Goal: Information Seeking & Learning: Learn about a topic

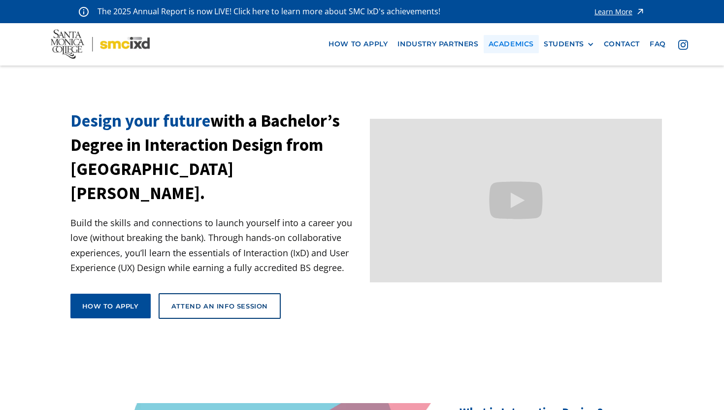
click at [514, 41] on link "Academics" at bounding box center [511, 44] width 55 height 18
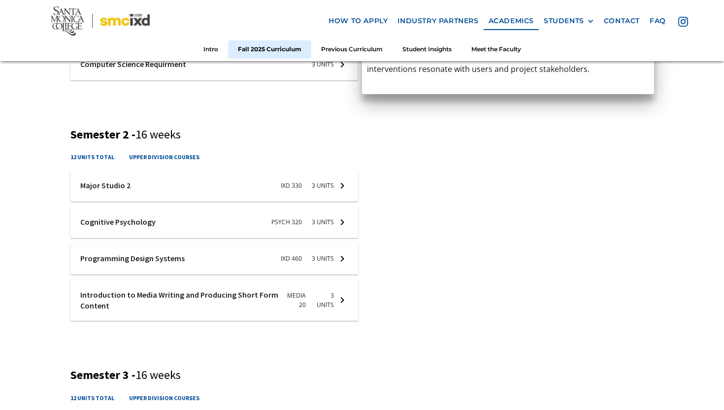
scroll to position [784, 0]
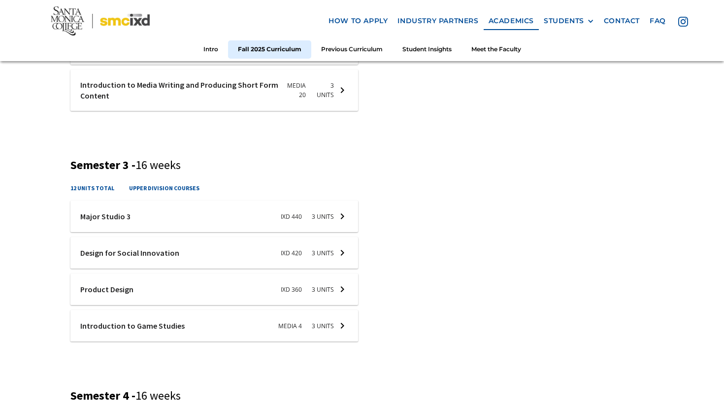
click at [132, 256] on div at bounding box center [214, 253] width 288 height 32
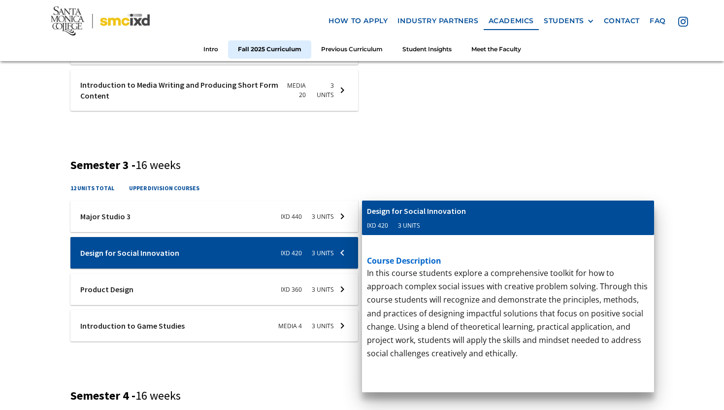
click at [135, 290] on div at bounding box center [214, 289] width 288 height 32
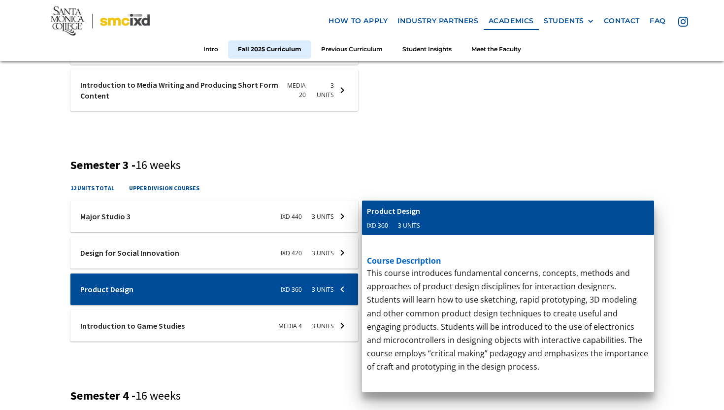
click at [142, 327] on div at bounding box center [214, 326] width 288 height 32
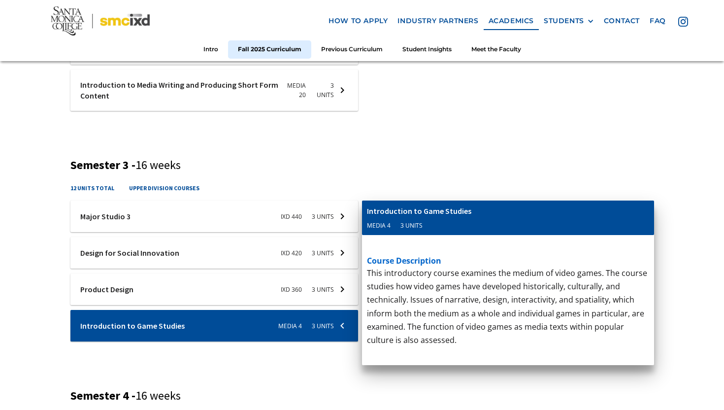
click at [164, 229] on div at bounding box center [214, 216] width 288 height 32
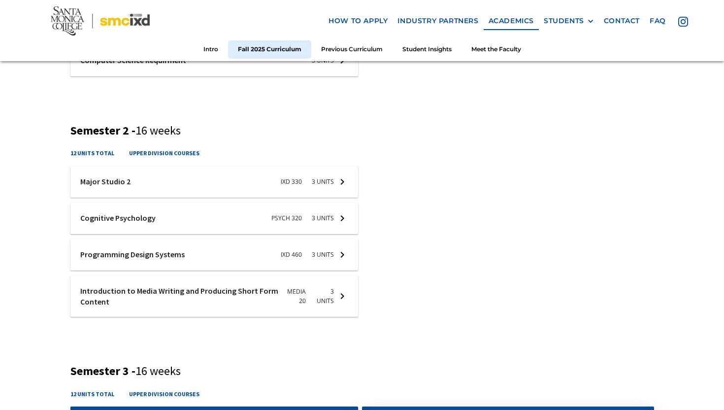
scroll to position [512, 0]
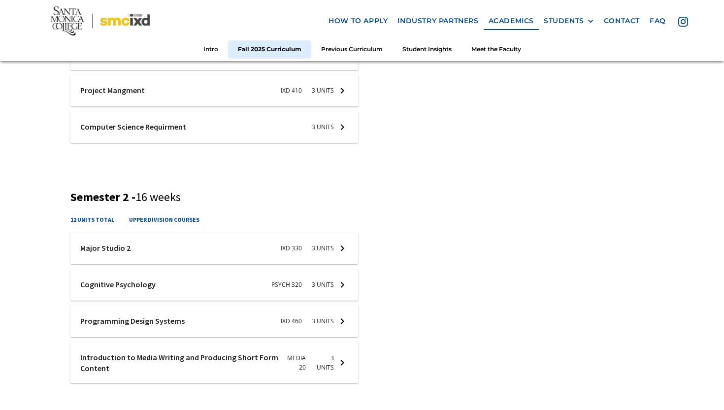
click at [158, 241] on div at bounding box center [214, 248] width 288 height 32
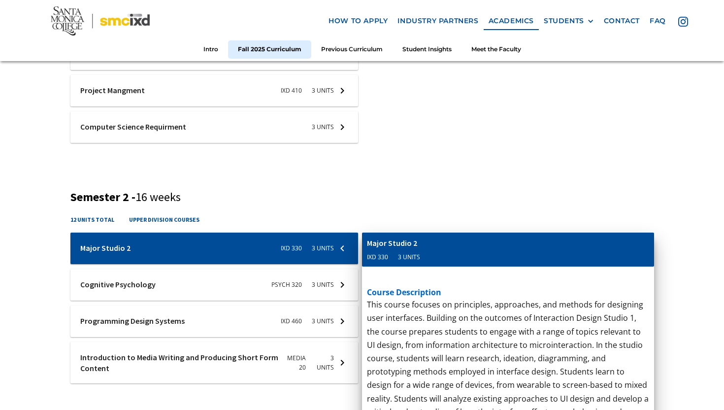
click at [157, 272] on div at bounding box center [214, 285] width 288 height 32
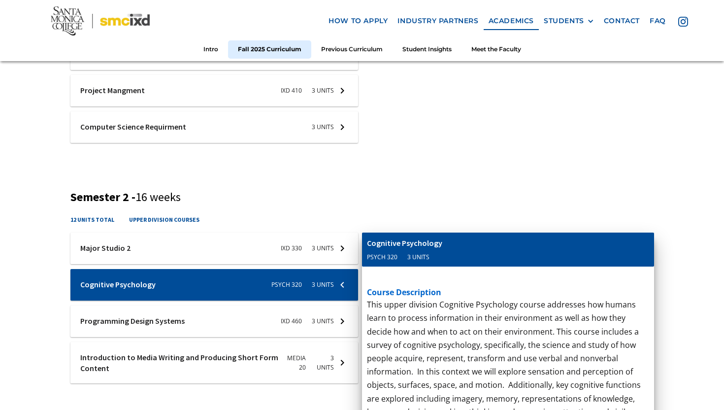
click at [159, 312] on div at bounding box center [214, 321] width 288 height 32
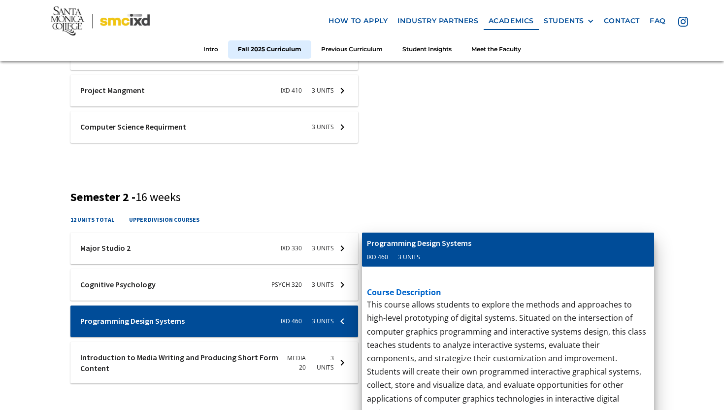
click at [159, 353] on div at bounding box center [214, 363] width 288 height 42
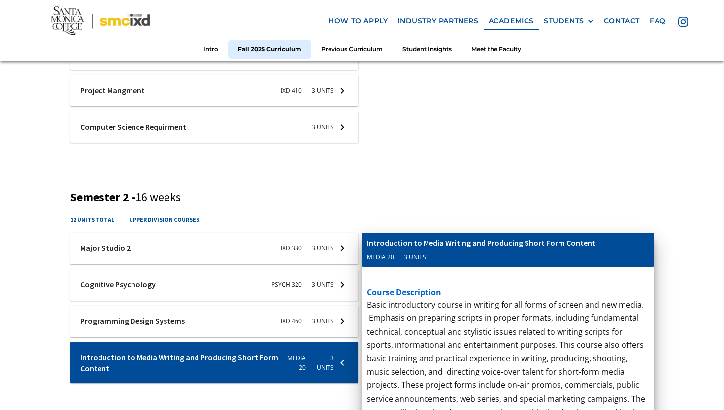
click at [161, 328] on div at bounding box center [214, 321] width 288 height 32
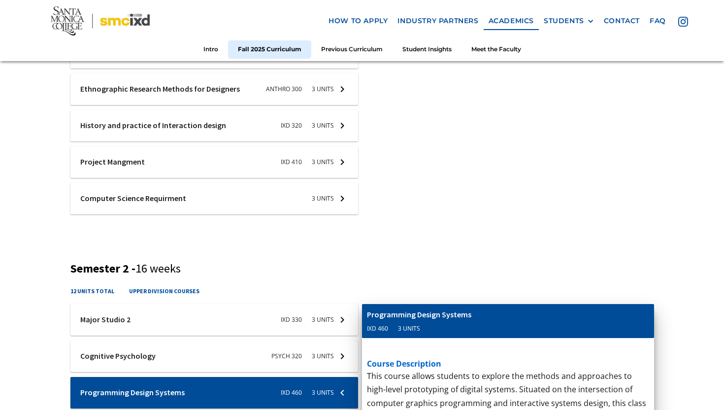
scroll to position [405, 0]
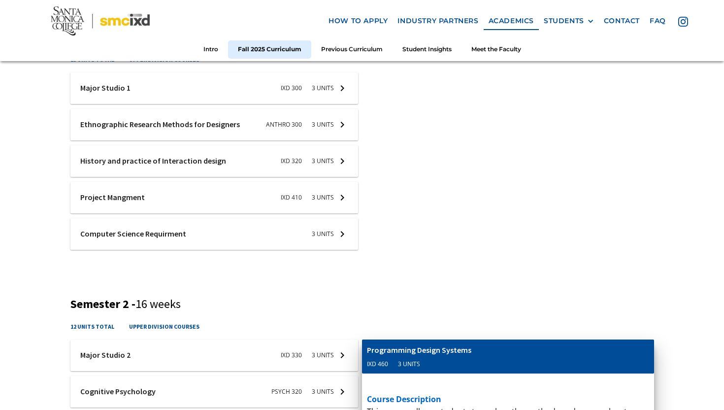
click at [132, 200] on div at bounding box center [214, 198] width 288 height 32
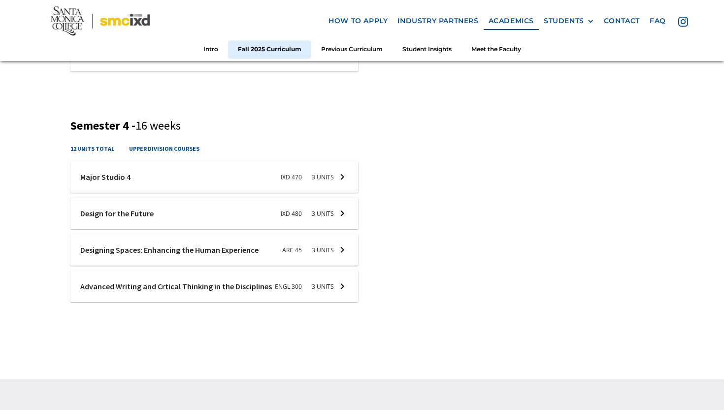
scroll to position [1019, 0]
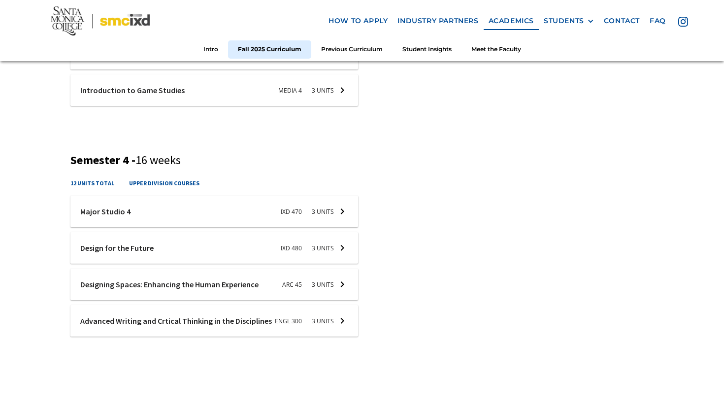
click at [130, 215] on div at bounding box center [214, 212] width 288 height 32
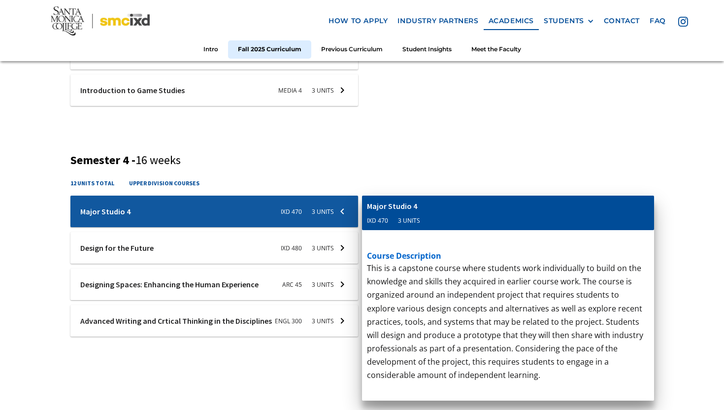
click at [149, 243] on div at bounding box center [214, 248] width 288 height 32
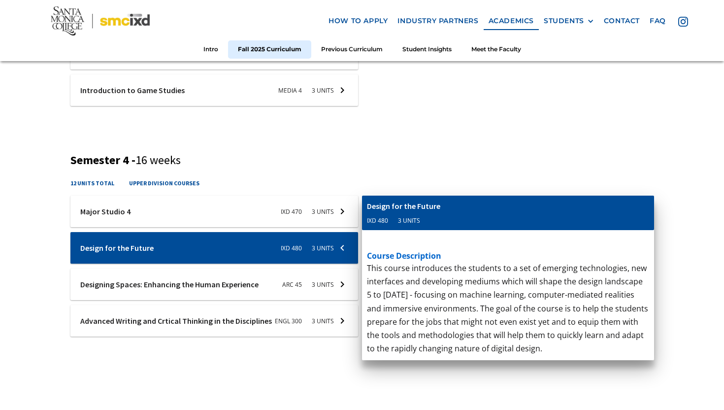
click at [155, 284] on div at bounding box center [214, 284] width 288 height 32
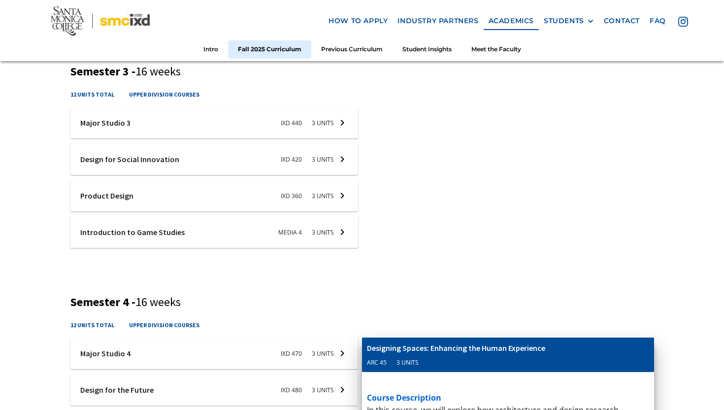
scroll to position [867, 0]
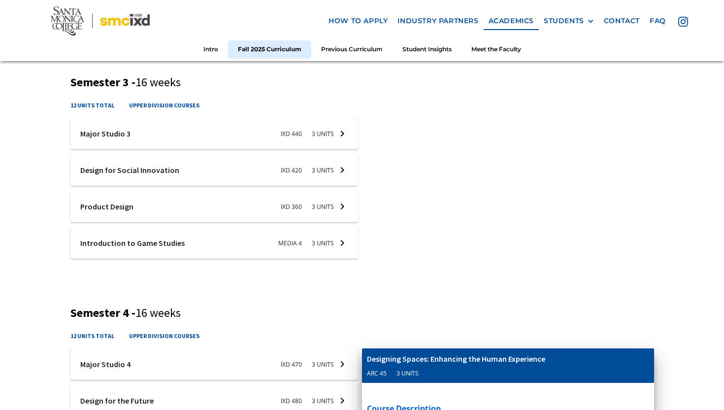
click at [159, 242] on div at bounding box center [214, 243] width 288 height 32
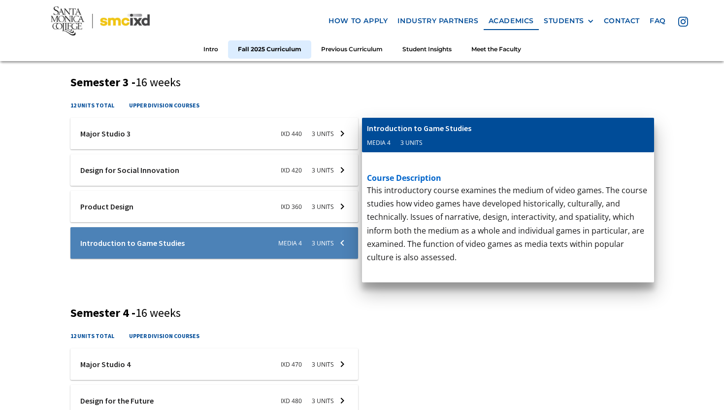
click at [159, 211] on div at bounding box center [214, 207] width 288 height 32
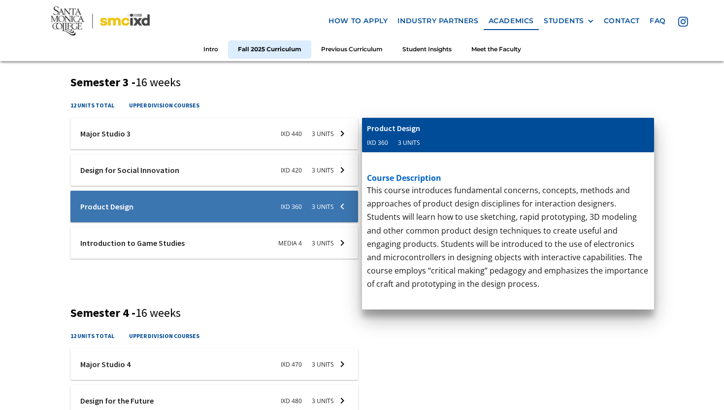
click at [163, 164] on div at bounding box center [214, 170] width 288 height 32
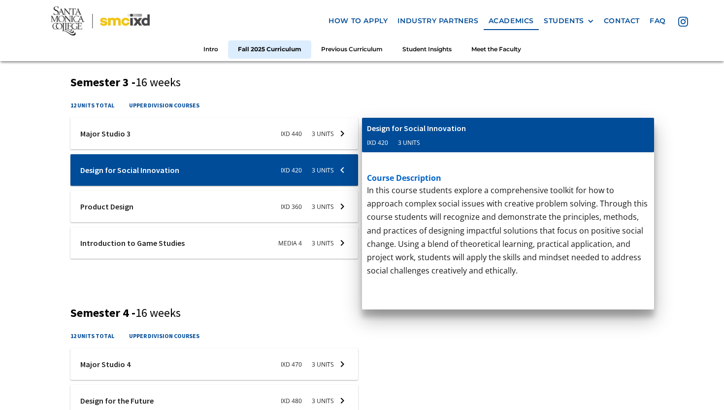
click at [163, 94] on div "Semester 3 - 16 weeks 12 units total upper division courses ixd-440-studio-3 Ma…" at bounding box center [362, 173] width 584 height 196
click at [160, 122] on div at bounding box center [214, 134] width 288 height 32
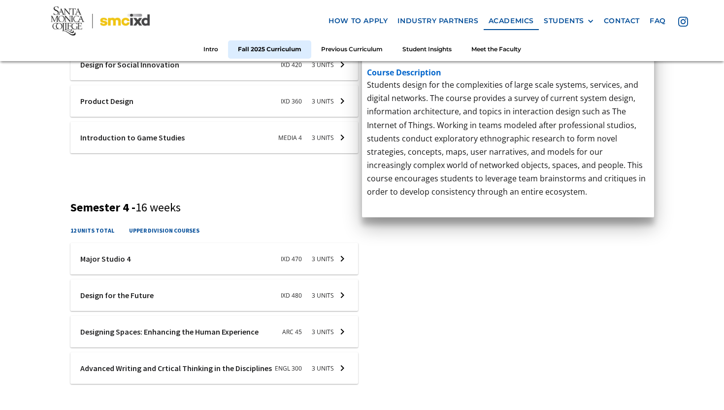
scroll to position [978, 0]
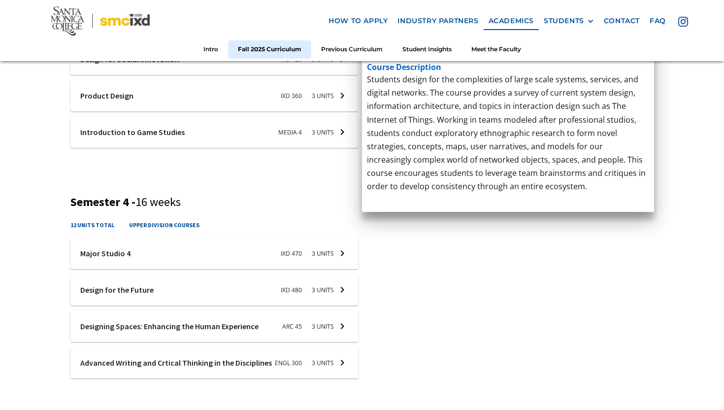
click at [152, 280] on div at bounding box center [214, 290] width 288 height 32
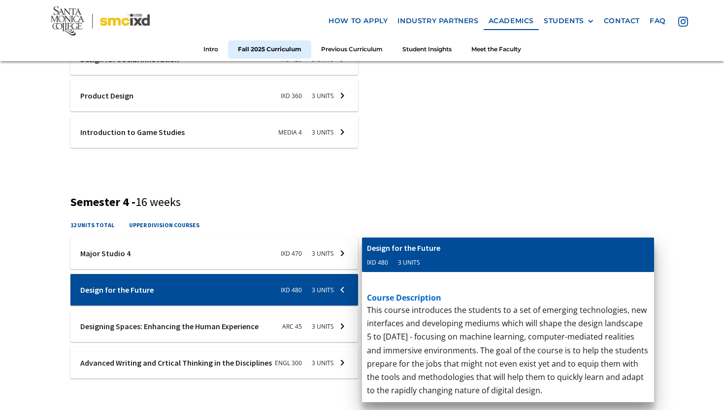
click at [155, 317] on div at bounding box center [214, 326] width 288 height 32
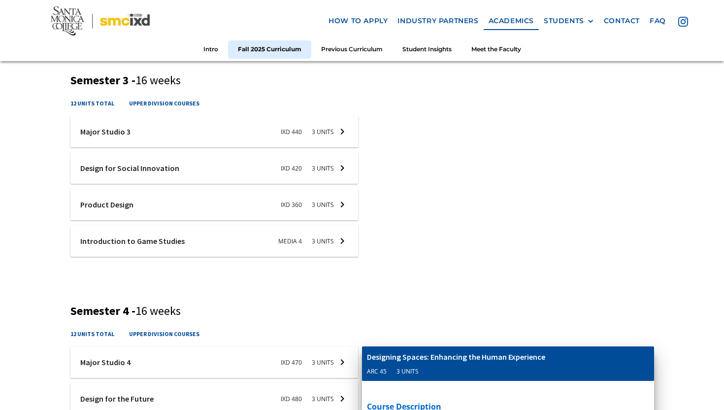
scroll to position [868, 0]
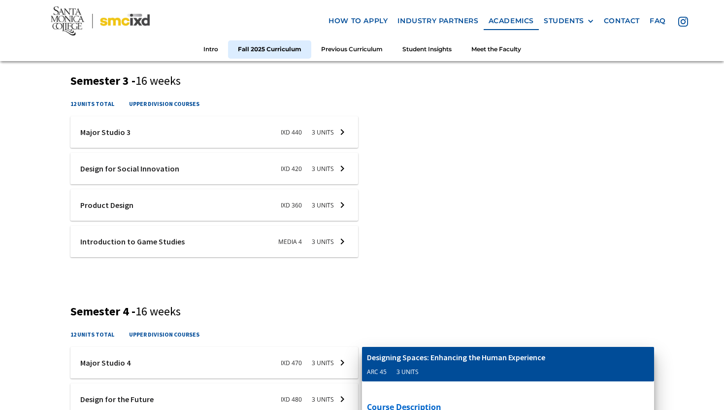
click at [148, 192] on div at bounding box center [214, 205] width 288 height 32
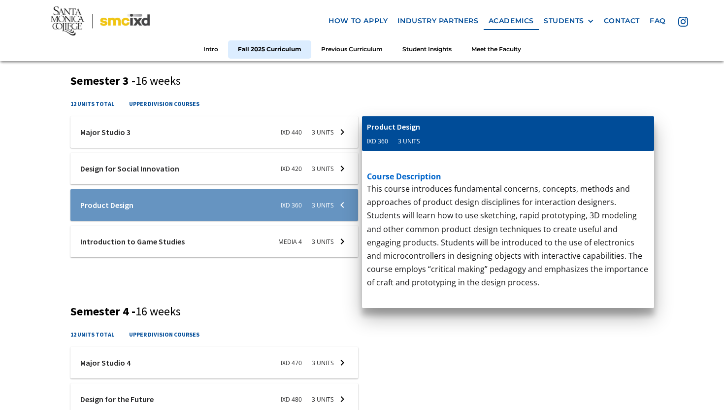
click at [151, 176] on div at bounding box center [214, 169] width 288 height 32
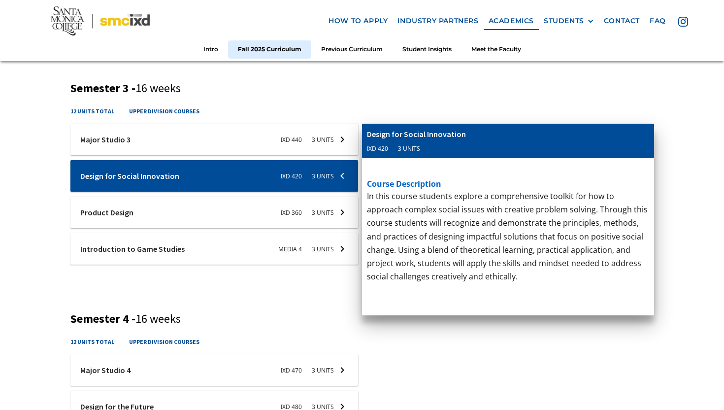
scroll to position [1069, 0]
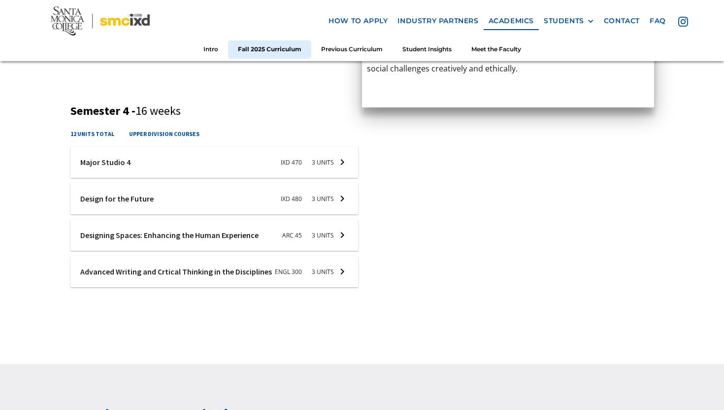
click at [189, 232] on div at bounding box center [214, 235] width 288 height 32
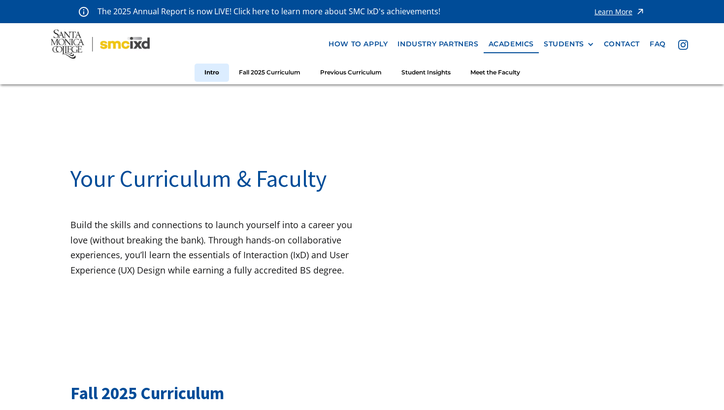
scroll to position [266, 0]
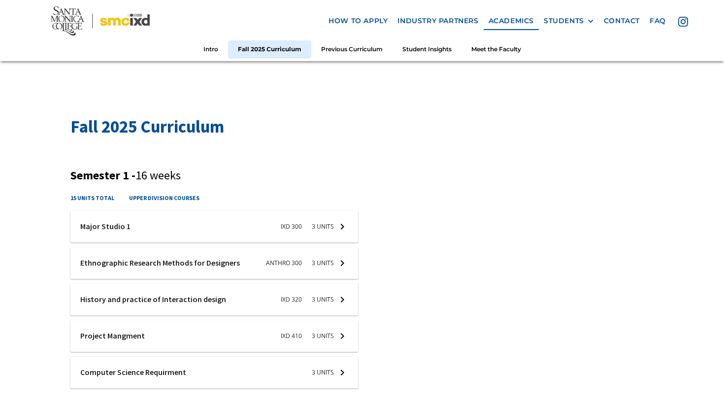
click at [268, 233] on div at bounding box center [214, 227] width 288 height 32
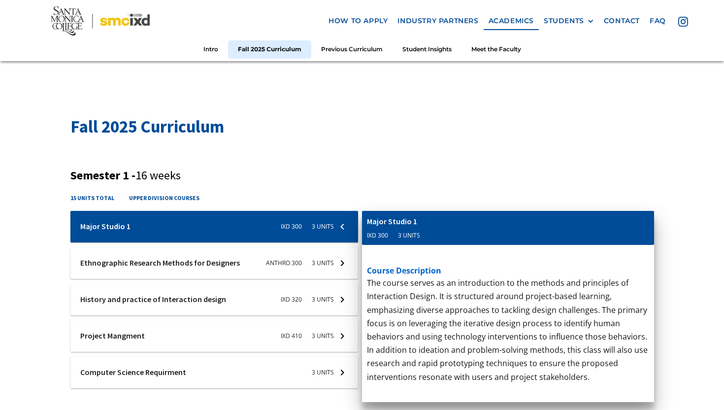
click at [284, 256] on div at bounding box center [214, 263] width 288 height 32
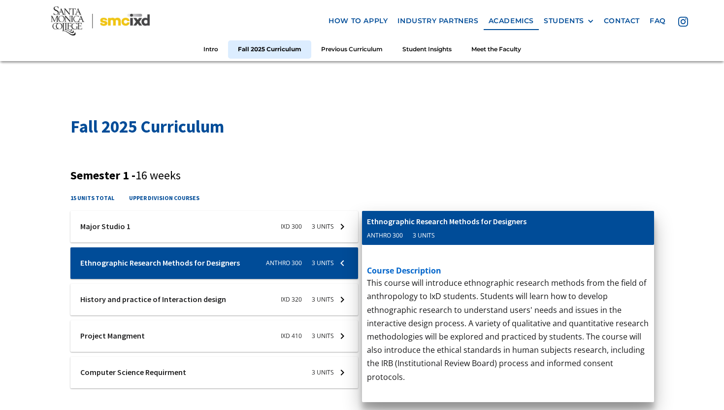
click at [288, 289] on div at bounding box center [214, 300] width 288 height 32
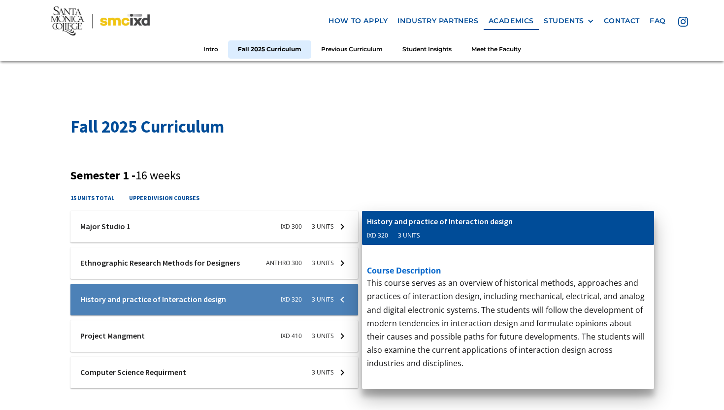
click at [290, 328] on div at bounding box center [214, 336] width 288 height 32
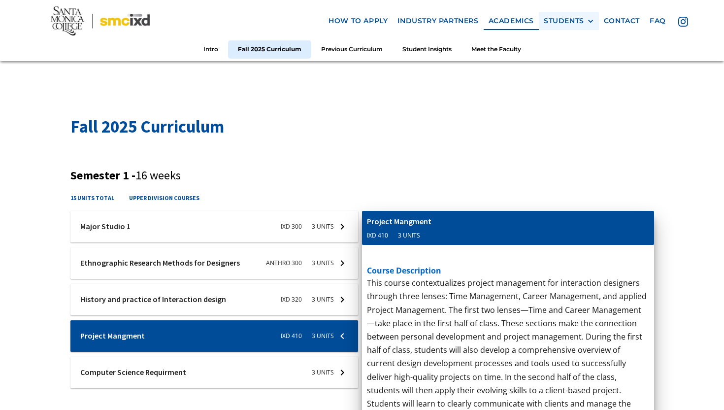
click at [550, 18] on div "STUDENTS" at bounding box center [564, 21] width 40 height 8
click at [580, 54] on link "Current Students" at bounding box center [588, 57] width 89 height 18
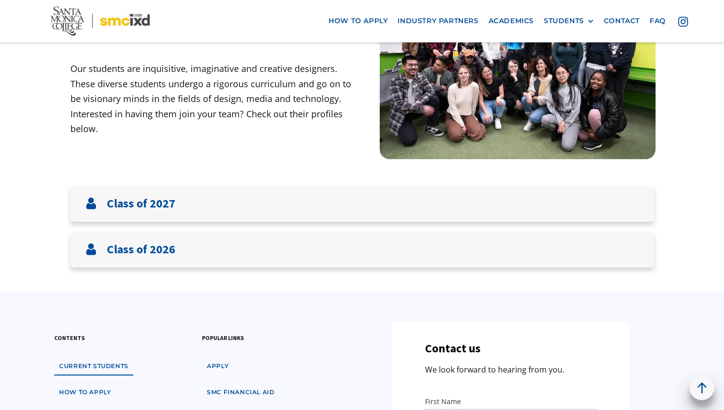
scroll to position [105, 0]
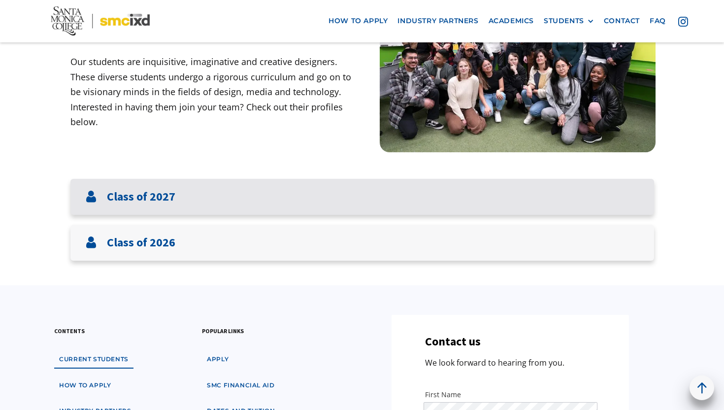
click at [175, 208] on div "Class of 2027" at bounding box center [362, 197] width 584 height 36
click at [186, 196] on div "Class of 2027" at bounding box center [362, 197] width 584 height 36
click at [177, 207] on div "Class of 2027" at bounding box center [362, 197] width 584 height 36
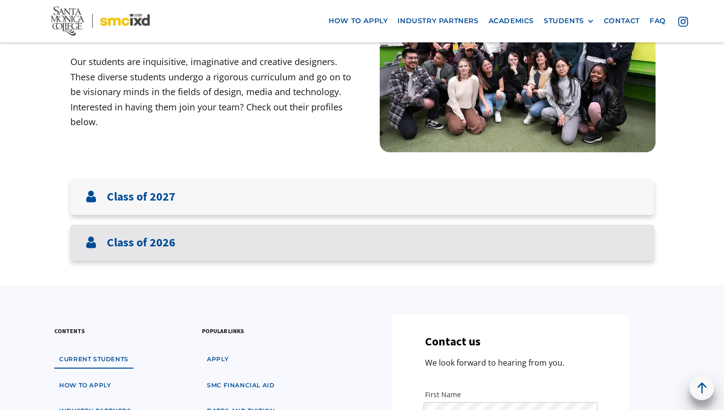
click at [176, 257] on div "Class of 2026" at bounding box center [362, 243] width 584 height 36
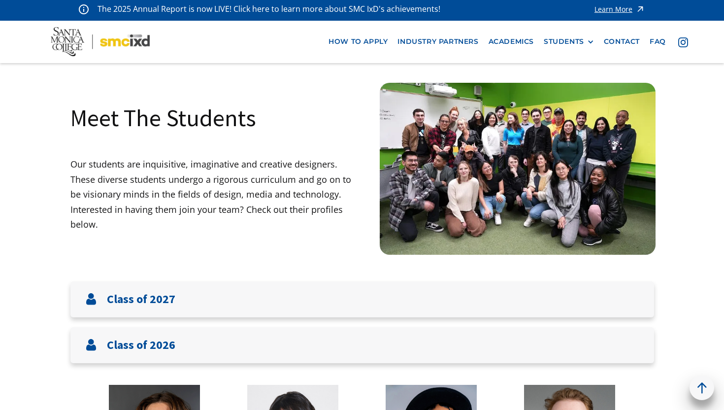
scroll to position [0, 0]
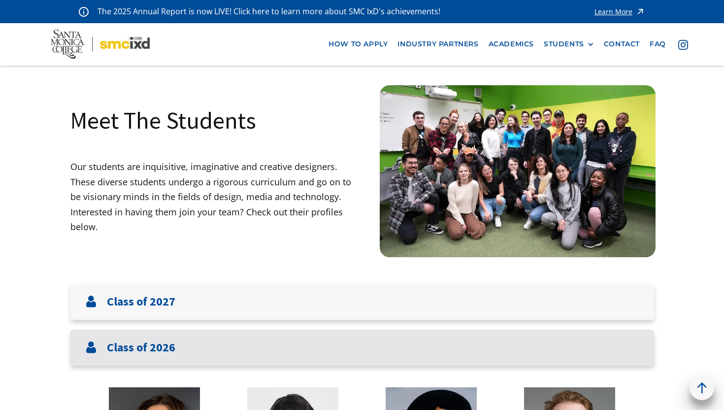
click at [185, 345] on div "Class of 2026" at bounding box center [362, 347] width 584 height 36
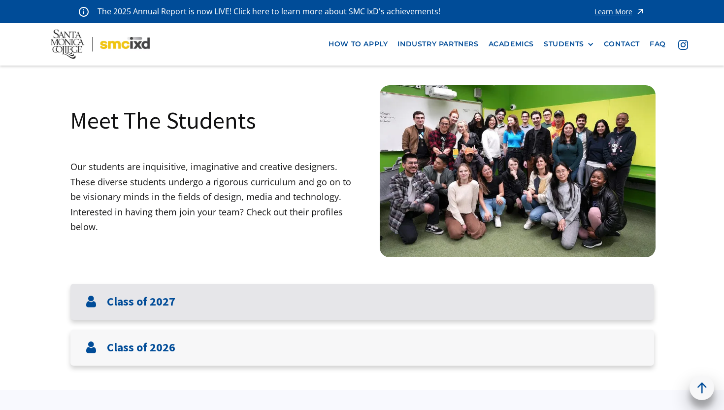
click at [184, 293] on div "Class of 2027" at bounding box center [362, 302] width 584 height 36
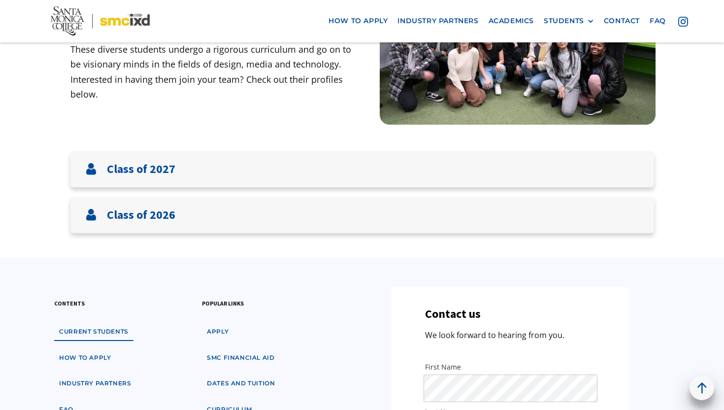
scroll to position [133, 0]
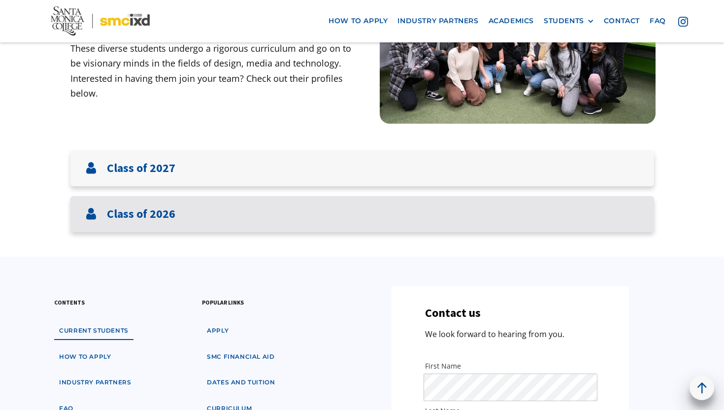
click at [185, 206] on div "Class of 2026" at bounding box center [362, 214] width 584 height 36
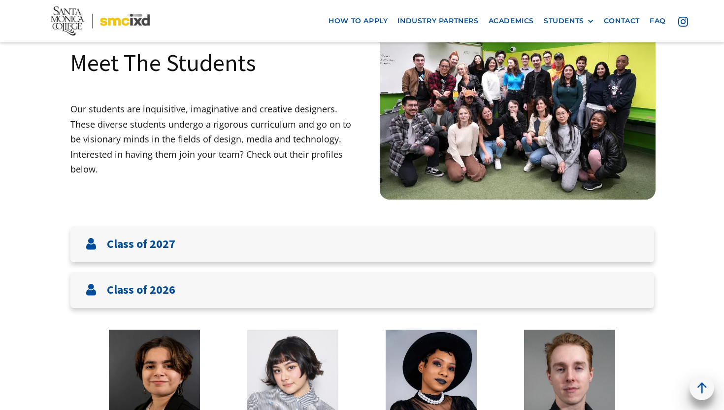
scroll to position [22, 0]
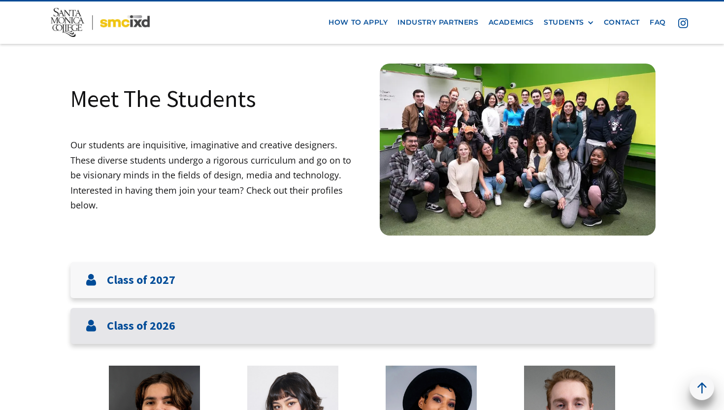
click at [171, 332] on h3 "Class of 2026" at bounding box center [141, 326] width 68 height 14
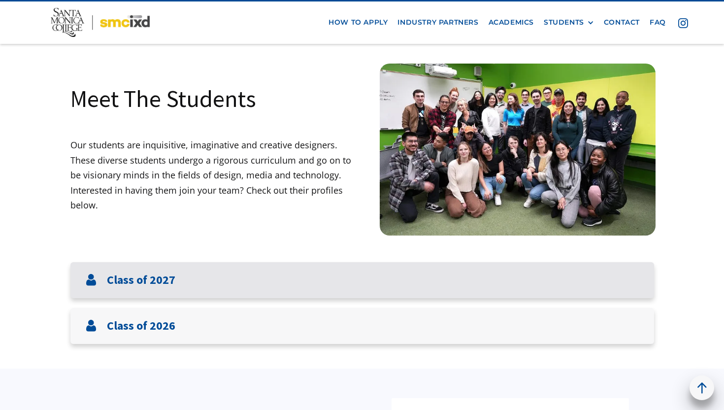
click at [181, 269] on div "Class of 2027" at bounding box center [362, 280] width 584 height 36
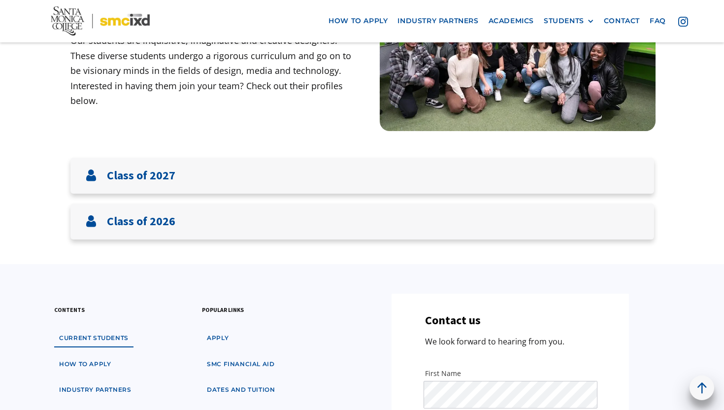
scroll to position [140, 0]
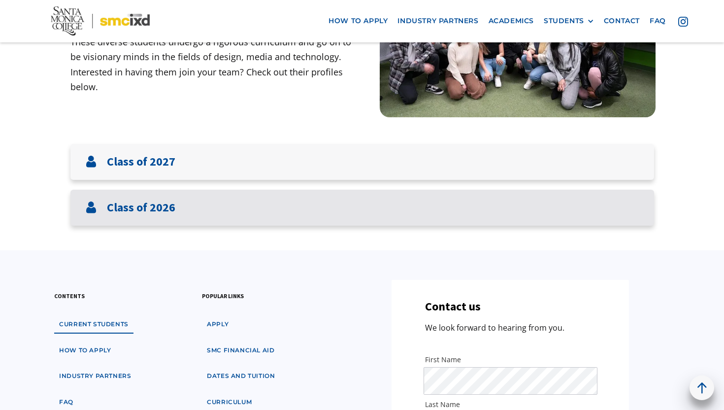
click at [216, 201] on div "Class of 2026" at bounding box center [362, 208] width 584 height 36
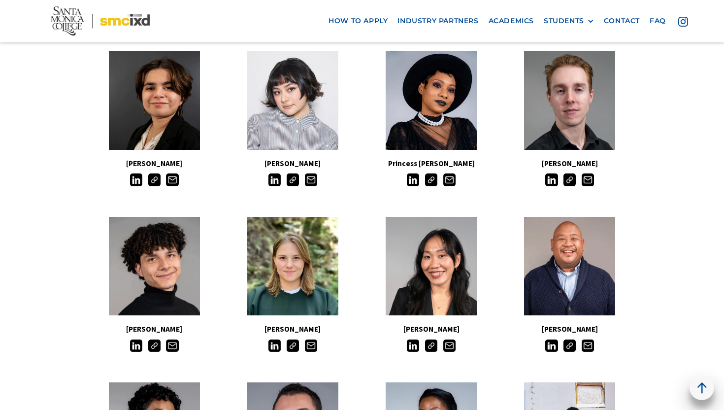
scroll to position [146, 0]
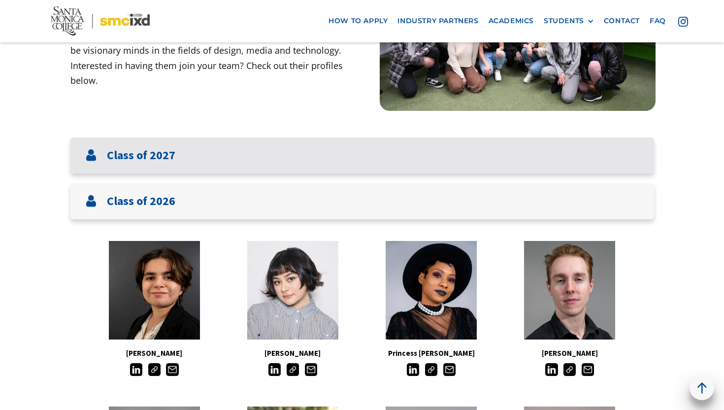
click at [196, 161] on div "Class of 2027" at bounding box center [362, 155] width 584 height 36
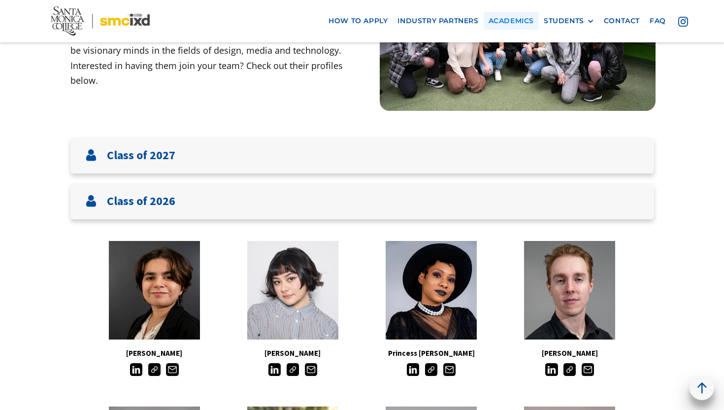
click at [500, 22] on link "Academics" at bounding box center [511, 21] width 55 height 18
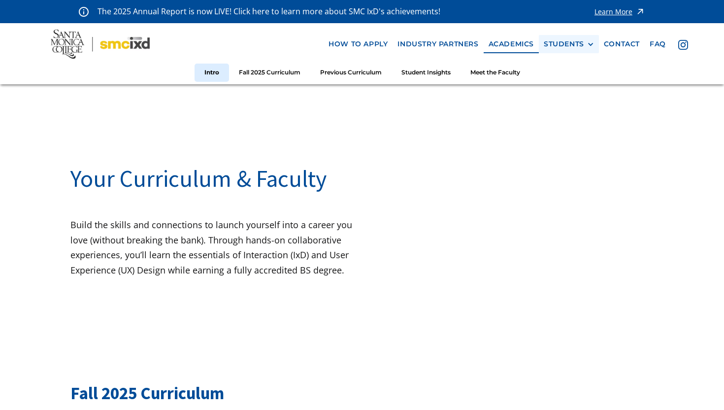
click at [565, 40] on div "STUDENTS" at bounding box center [564, 44] width 40 height 8
click at [565, 97] on link "Alumni" at bounding box center [588, 99] width 89 height 18
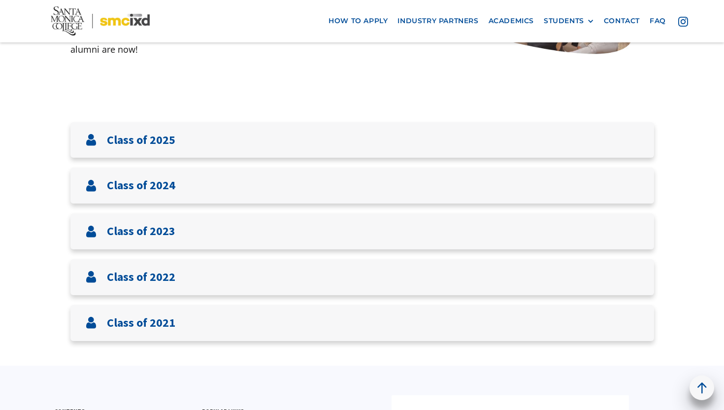
scroll to position [319, 0]
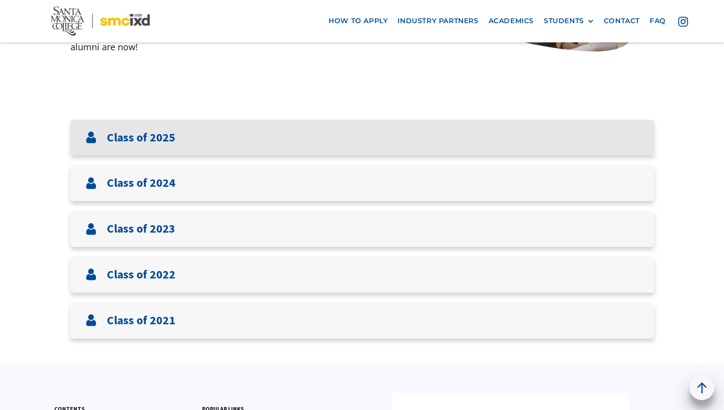
click at [287, 140] on div "Class of 2025" at bounding box center [362, 138] width 584 height 36
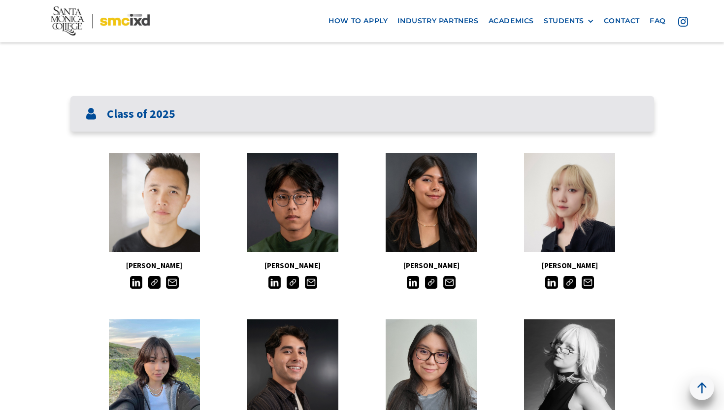
scroll to position [355, 0]
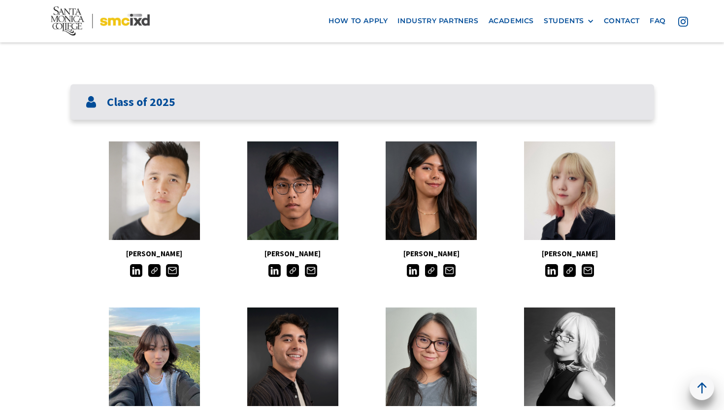
click at [262, 101] on div "Class of 2025" at bounding box center [362, 102] width 584 height 36
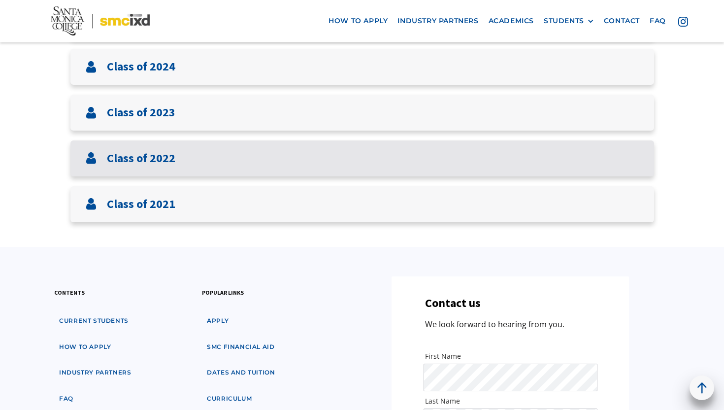
scroll to position [437, 0]
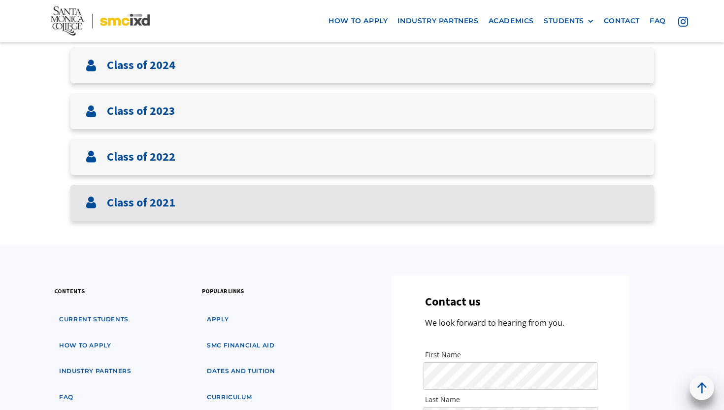
click at [190, 203] on div "Class of 2021" at bounding box center [362, 203] width 584 height 36
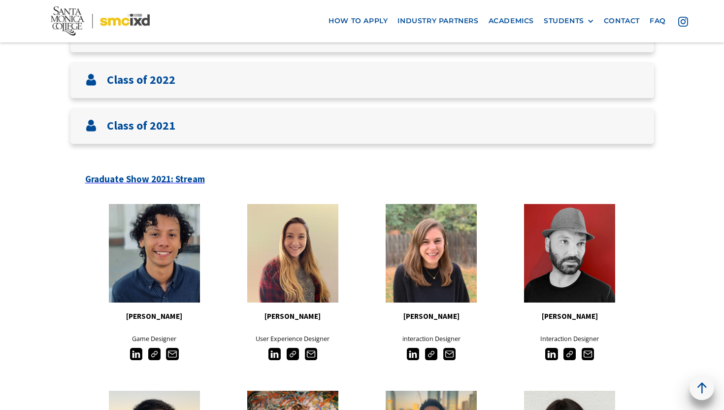
scroll to position [497, 0]
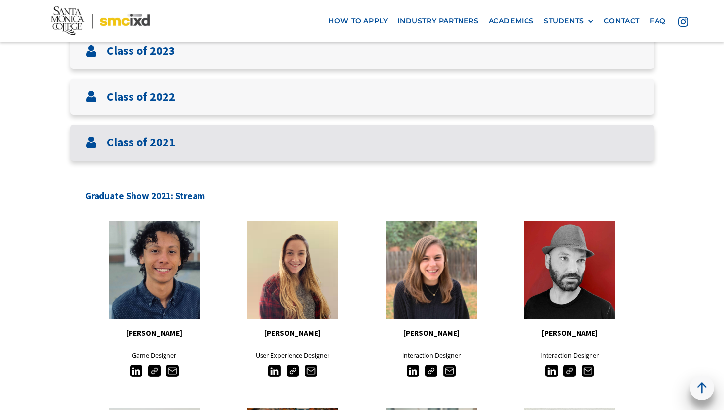
click at [232, 143] on div "Class of 2021" at bounding box center [362, 143] width 584 height 36
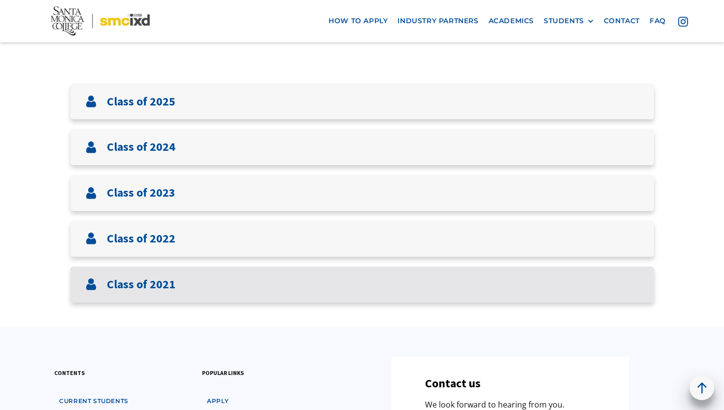
scroll to position [358, 0]
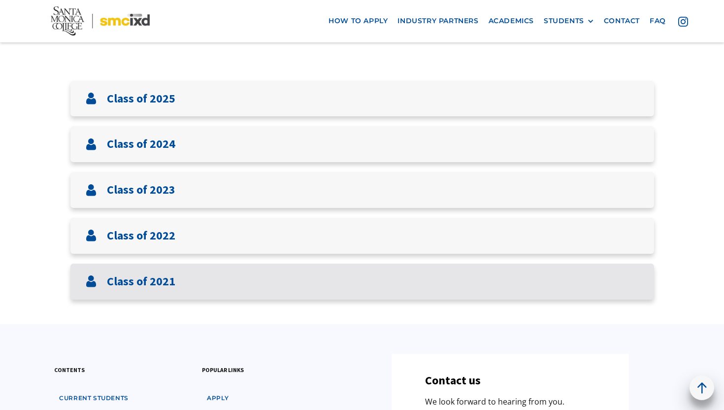
click at [168, 282] on h3 "Class of 2021" at bounding box center [141, 281] width 68 height 14
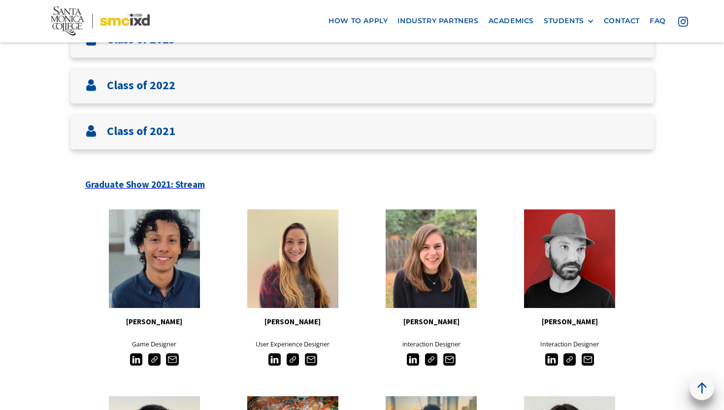
scroll to position [506, 0]
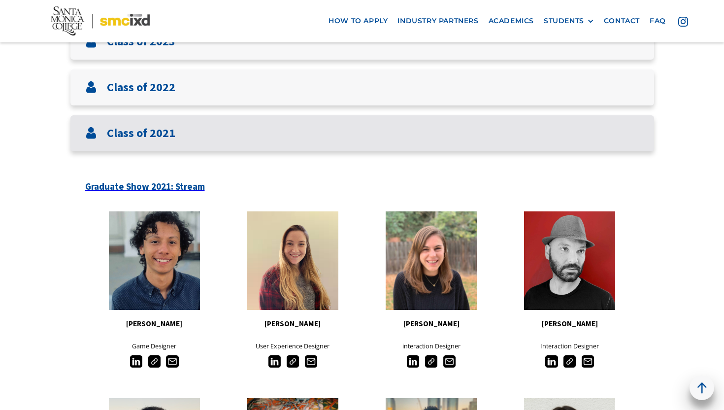
click at [179, 118] on div "Class of 2021" at bounding box center [362, 133] width 584 height 36
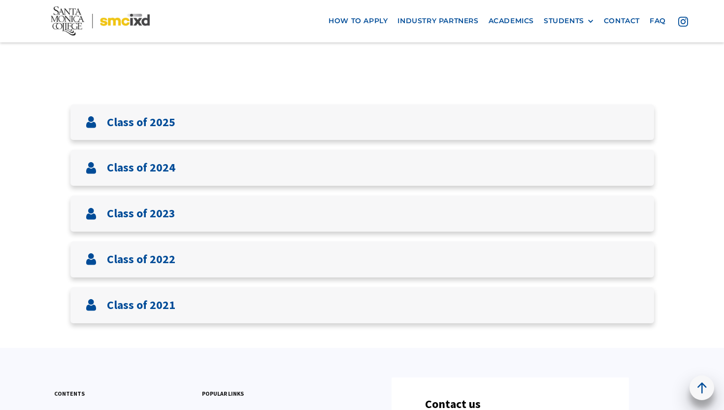
scroll to position [307, 0]
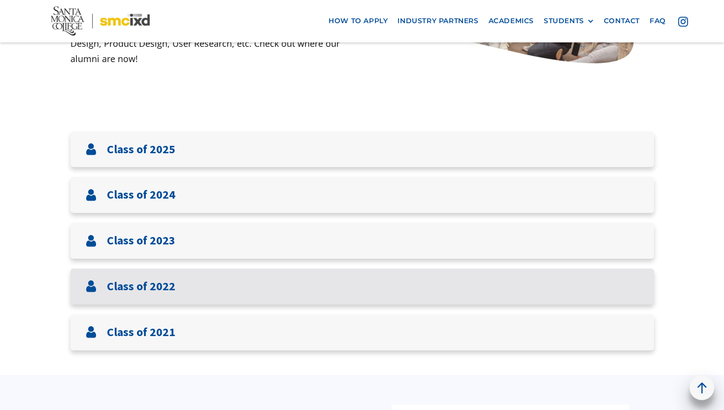
click at [185, 296] on div "Class of 2022" at bounding box center [362, 286] width 584 height 36
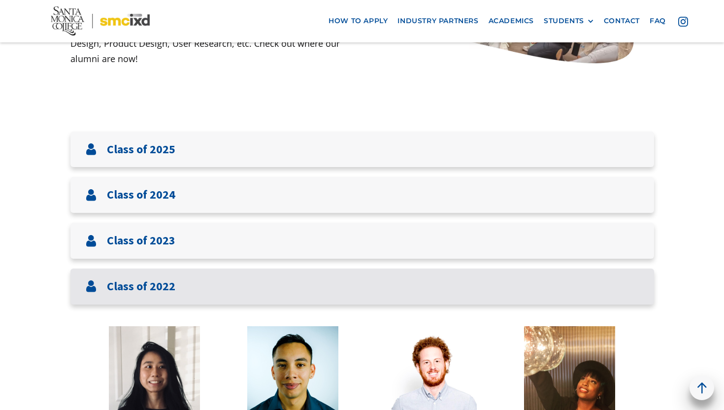
click at [185, 296] on div "Class of 2022" at bounding box center [362, 286] width 584 height 36
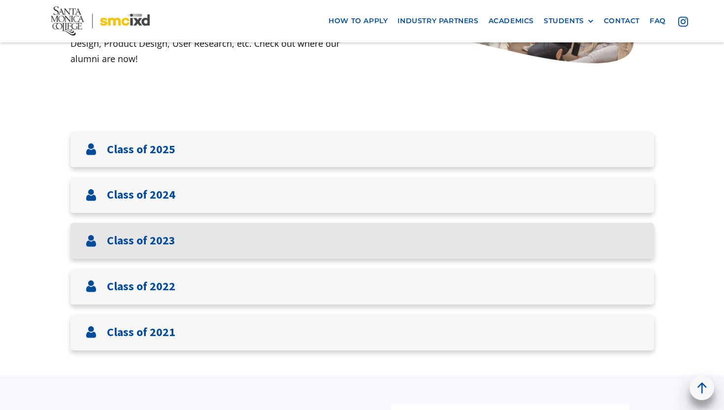
click at [184, 254] on div "Class of 2023" at bounding box center [362, 241] width 584 height 36
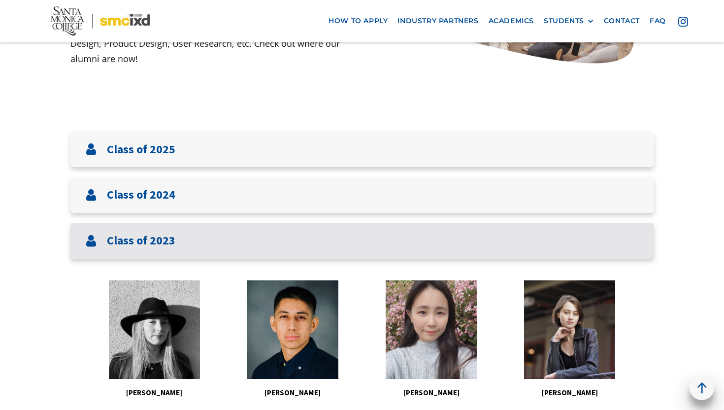
click at [184, 243] on div "Class of 2023" at bounding box center [362, 241] width 584 height 36
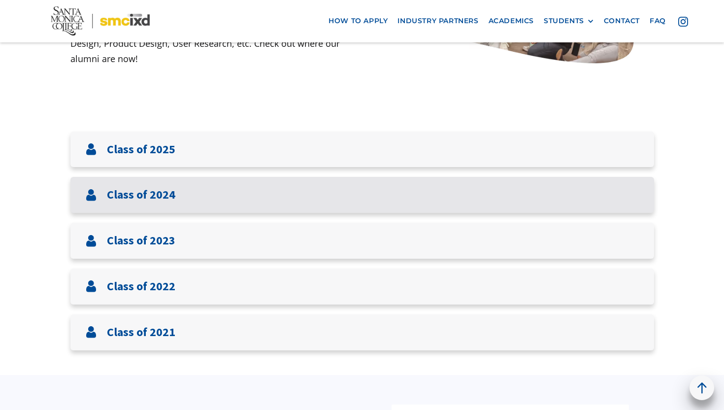
click at [180, 209] on div "Class of 2024" at bounding box center [362, 195] width 584 height 36
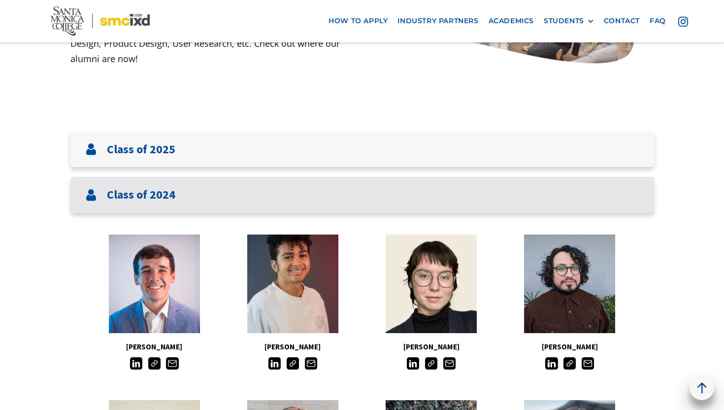
click at [180, 209] on div "Class of 2024" at bounding box center [362, 195] width 584 height 36
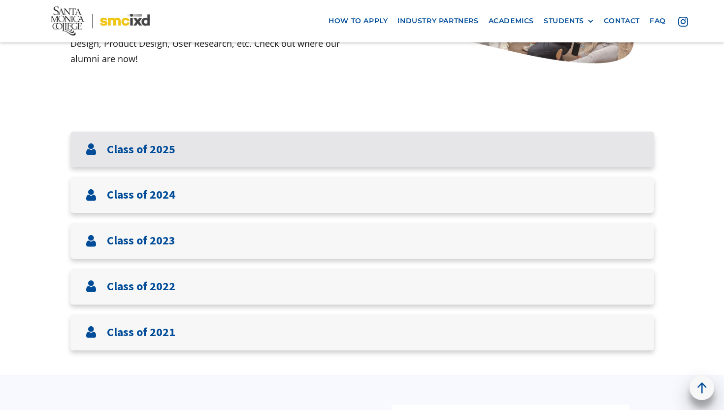
click at [187, 151] on div "Class of 2025" at bounding box center [362, 149] width 584 height 36
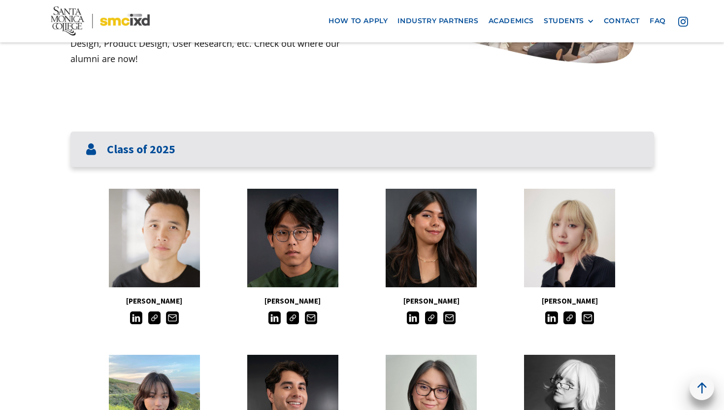
click at [187, 151] on div "Class of 2025" at bounding box center [362, 149] width 584 height 36
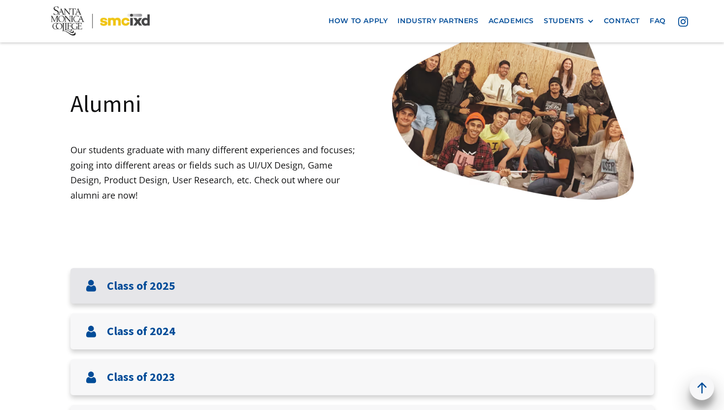
scroll to position [73, 0]
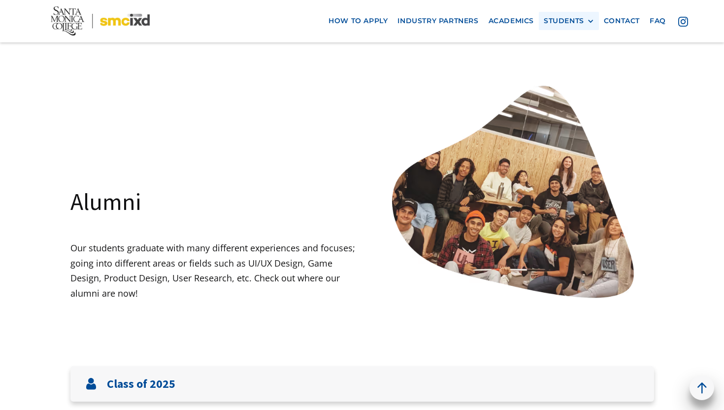
click at [562, 28] on div "STUDENTS PROspective Students GRAD SHOW 2025 Current Students Alumni" at bounding box center [569, 21] width 60 height 18
click at [563, 27] on div "STUDENTS PROspective Students GRAD SHOW 2025 Current Students Alumni" at bounding box center [569, 21] width 60 height 18
click at [570, 22] on div "STUDENTS" at bounding box center [564, 21] width 40 height 8
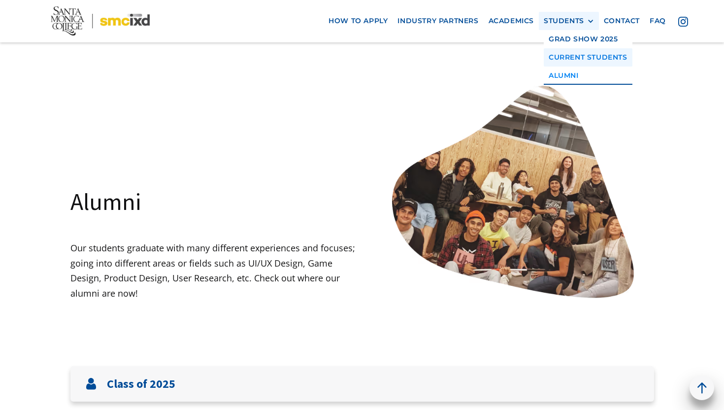
click at [571, 52] on link "Current Students" at bounding box center [588, 57] width 89 height 18
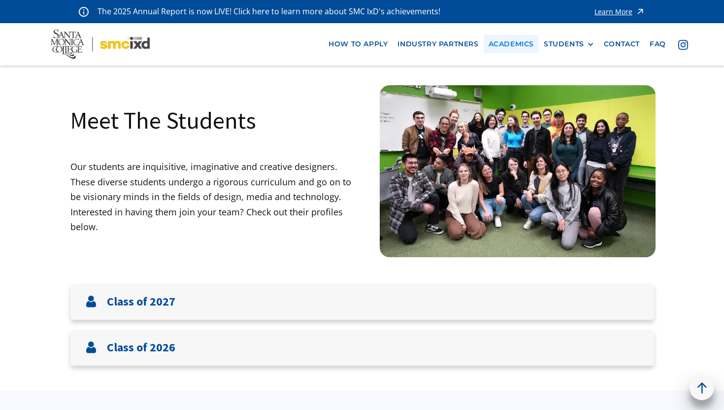
click at [508, 48] on link "Academics" at bounding box center [511, 44] width 55 height 18
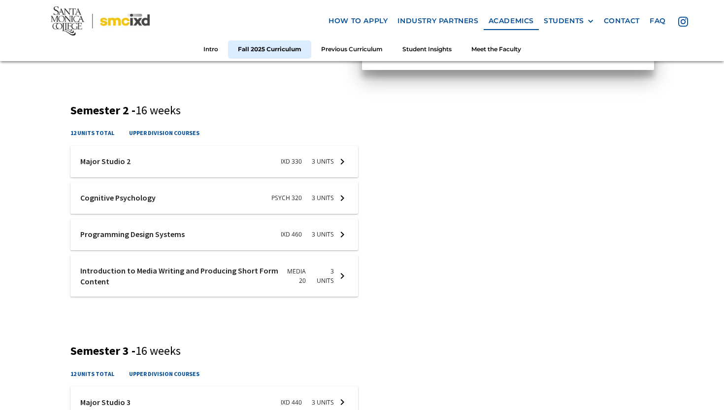
scroll to position [754, 0]
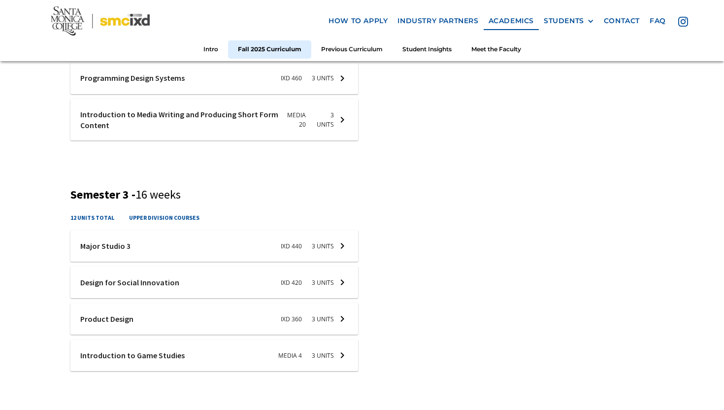
click at [135, 317] on div at bounding box center [214, 319] width 288 height 32
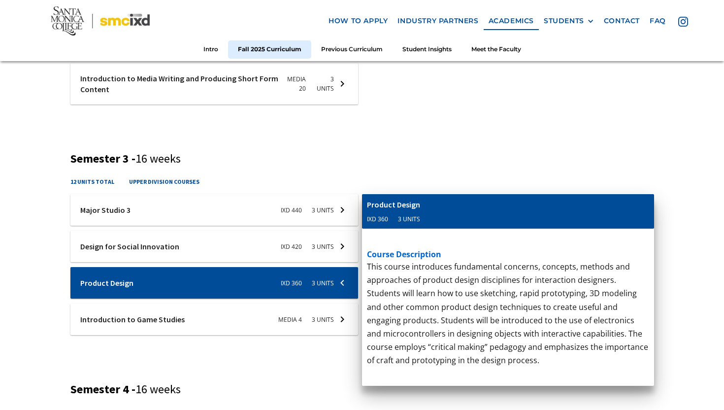
scroll to position [792, 0]
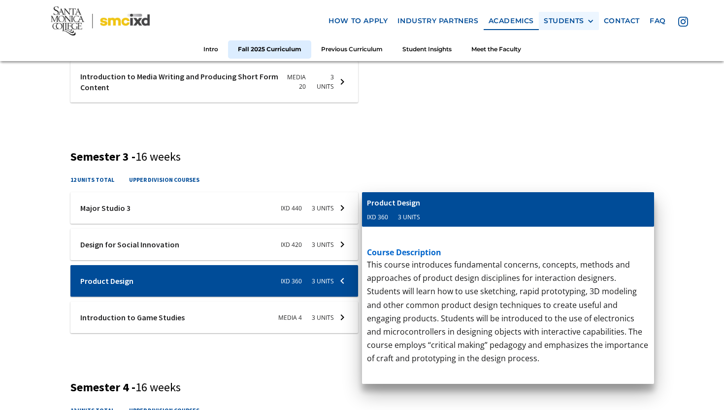
click at [564, 24] on div "STUDENTS" at bounding box center [564, 21] width 40 height 8
click at [569, 61] on link "Current Students" at bounding box center [588, 57] width 89 height 18
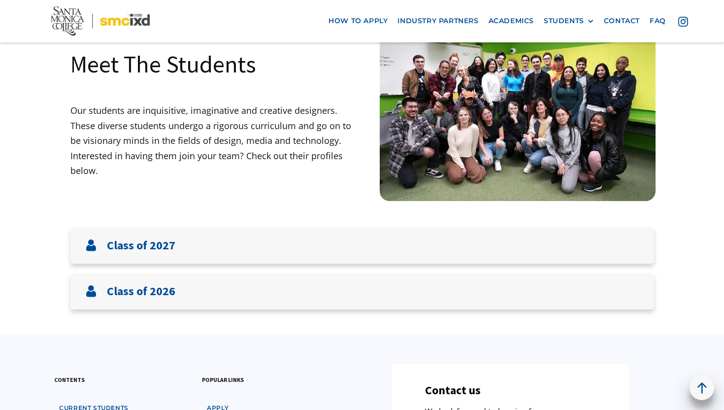
scroll to position [57, 0]
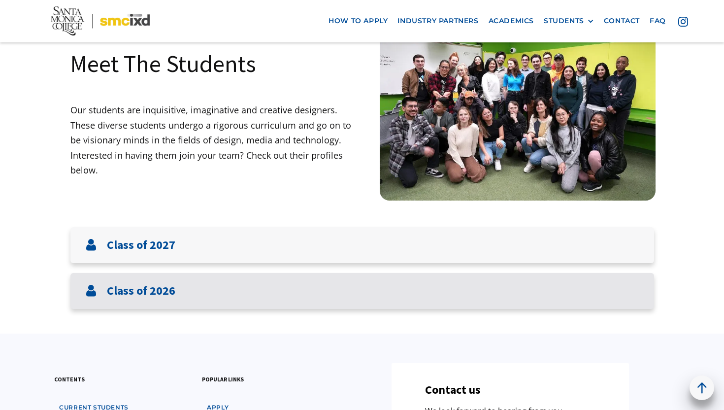
click at [208, 280] on div "Class of 2026" at bounding box center [362, 291] width 584 height 36
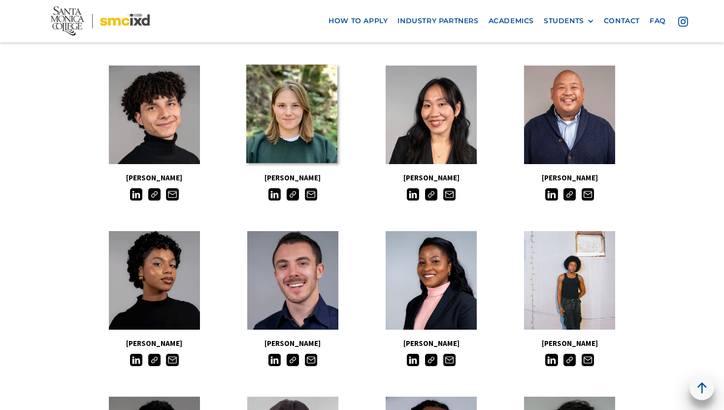
scroll to position [488, 0]
